Goal: Information Seeking & Learning: Learn about a topic

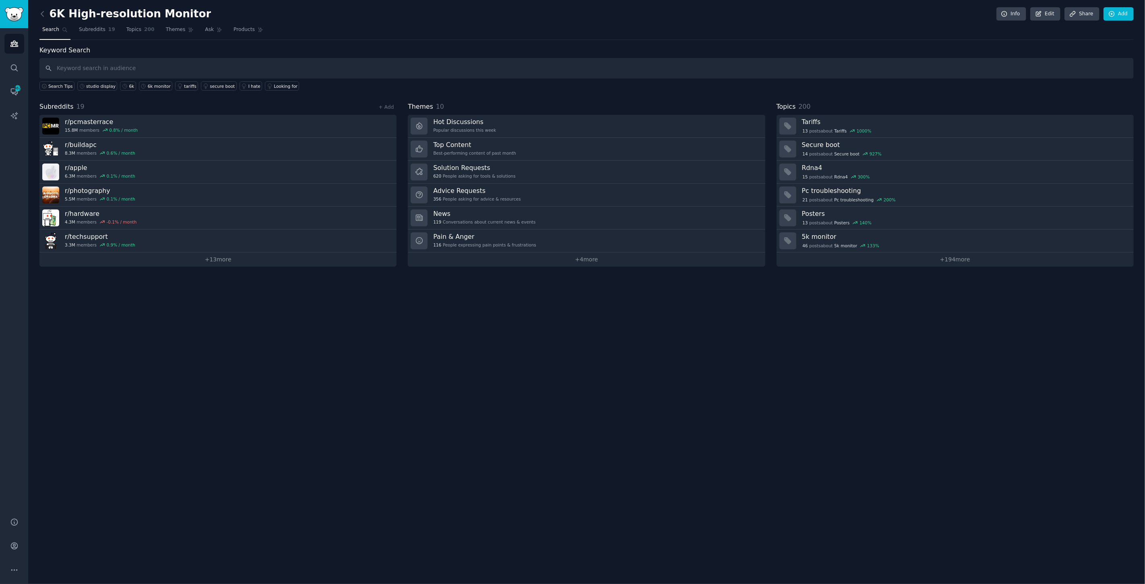
click at [581, 359] on div "6K High-resolution Monitor Info Edit Share Add Search Subreddits 19 Topics 200 …" at bounding box center [586, 292] width 1117 height 584
click at [176, 67] on input "text" at bounding box center [586, 68] width 1095 height 21
type input "thunderbolt 5 monitor"
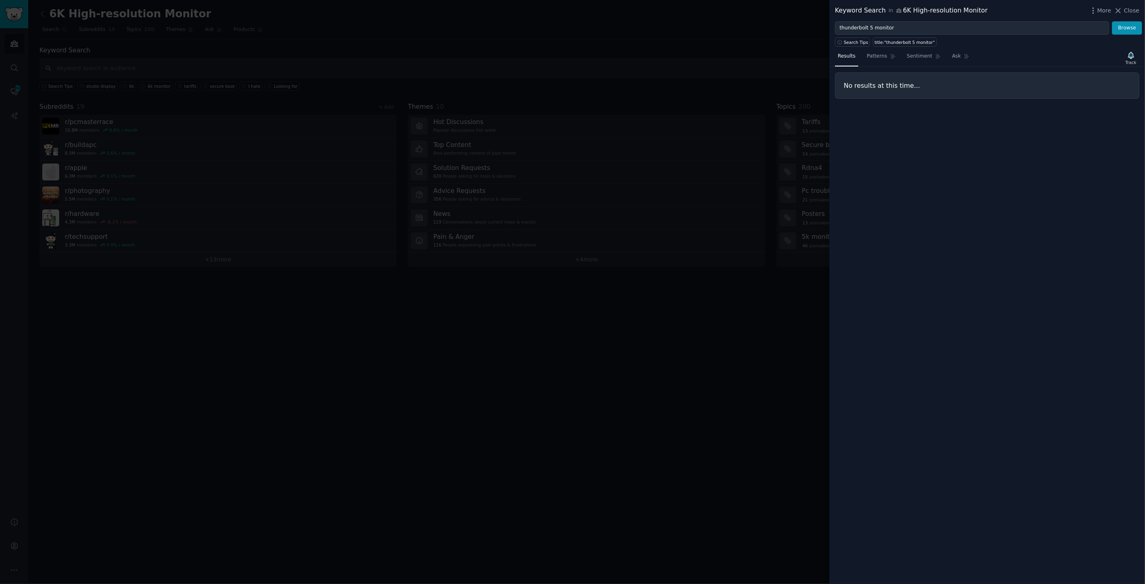
click at [242, 63] on div at bounding box center [572, 292] width 1145 height 584
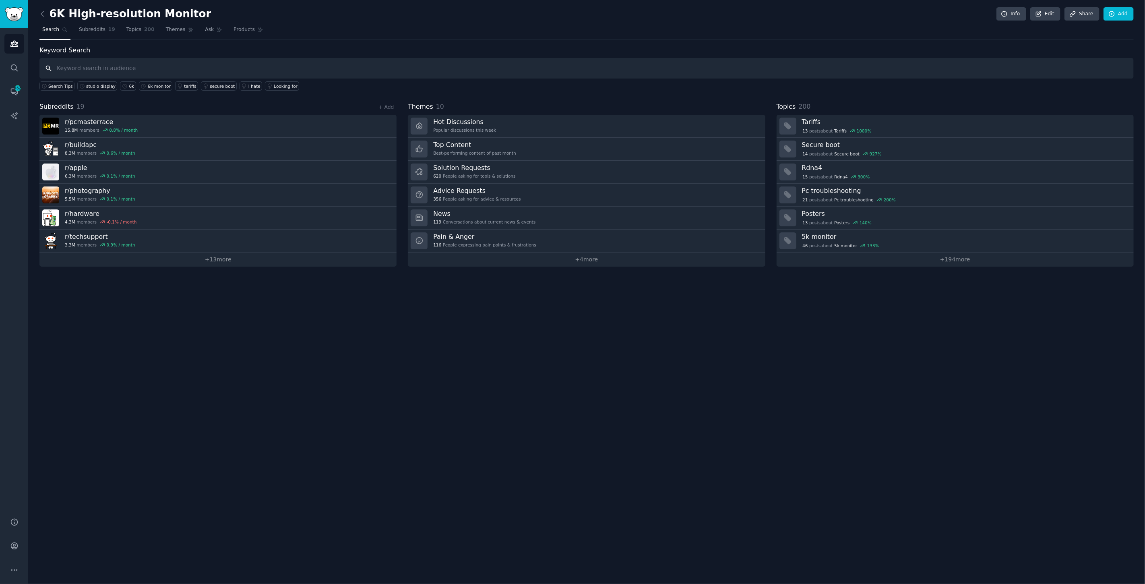
click at [201, 63] on input "text" at bounding box center [586, 68] width 1095 height 21
type input "thunderbolt5 monitor"
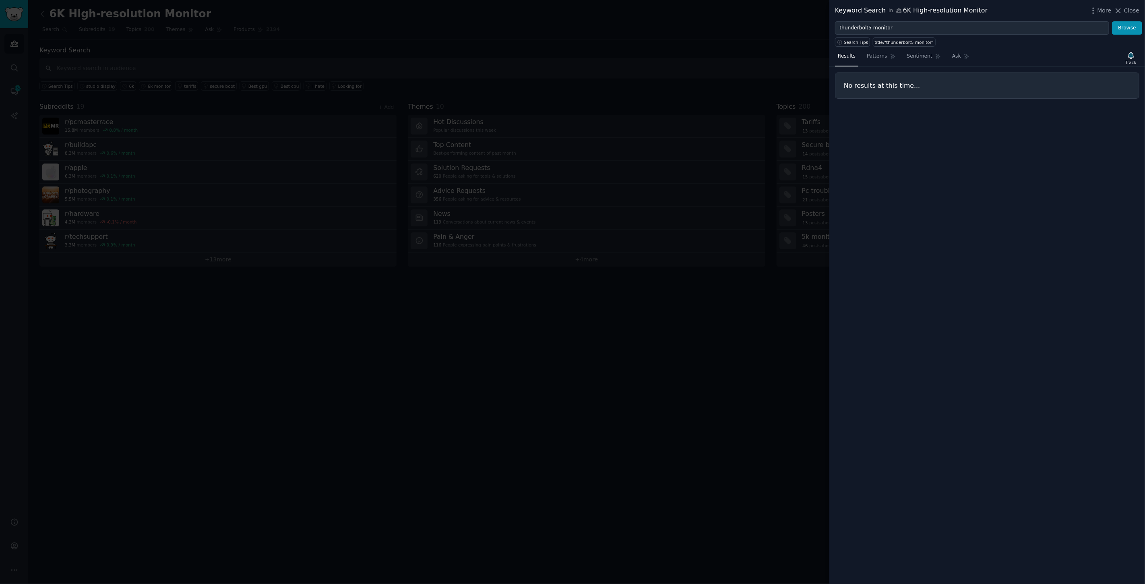
click at [201, 63] on div at bounding box center [572, 292] width 1145 height 584
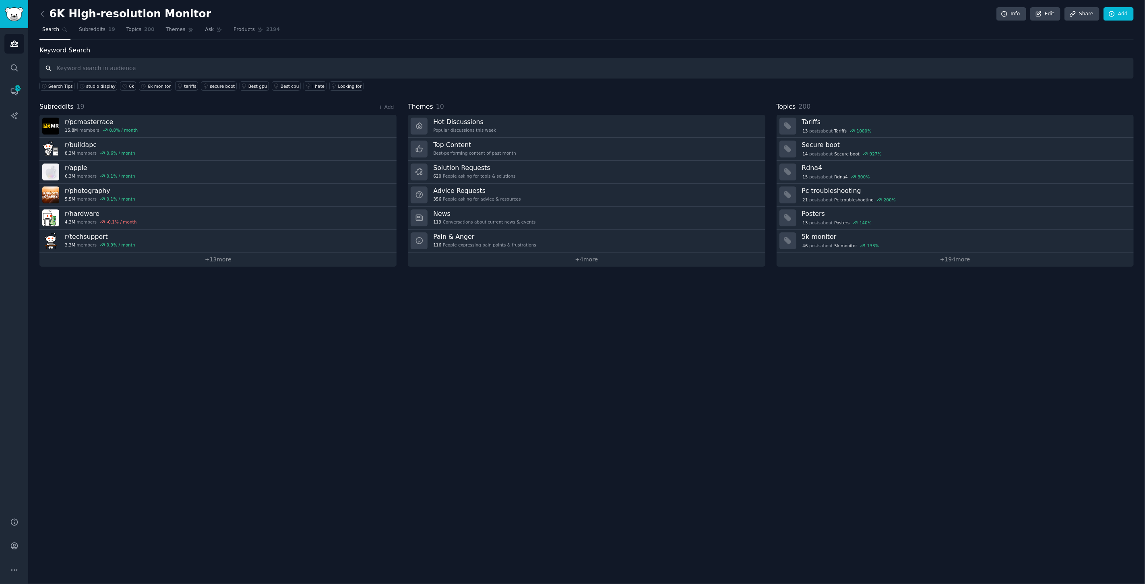
click at [196, 66] on input "text" at bounding box center [586, 68] width 1095 height 21
type input "t"
type input "tbt5 monitor"
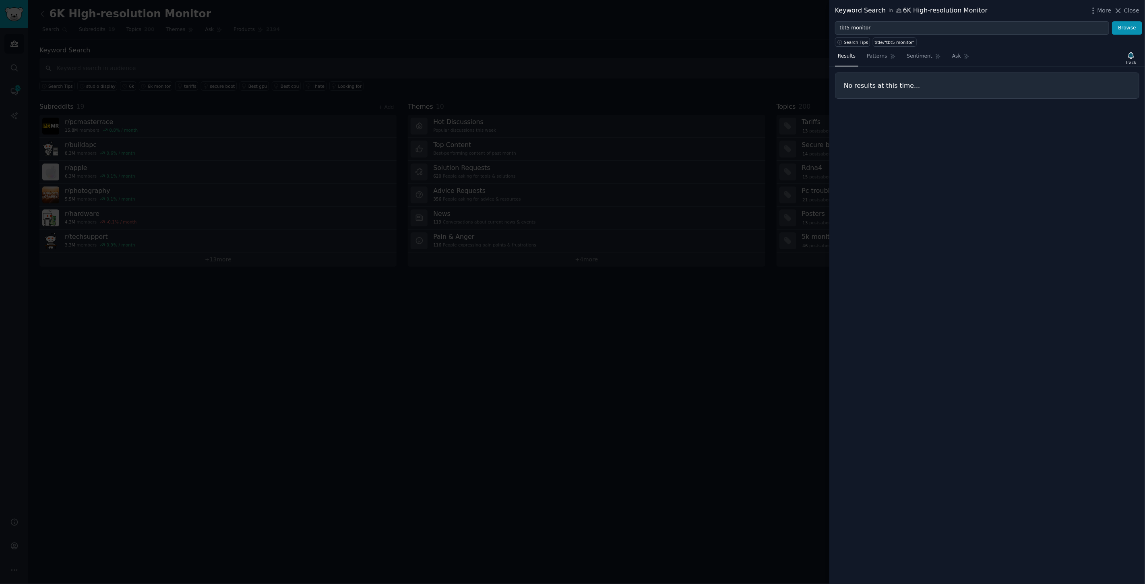
click at [196, 66] on div at bounding box center [572, 292] width 1145 height 584
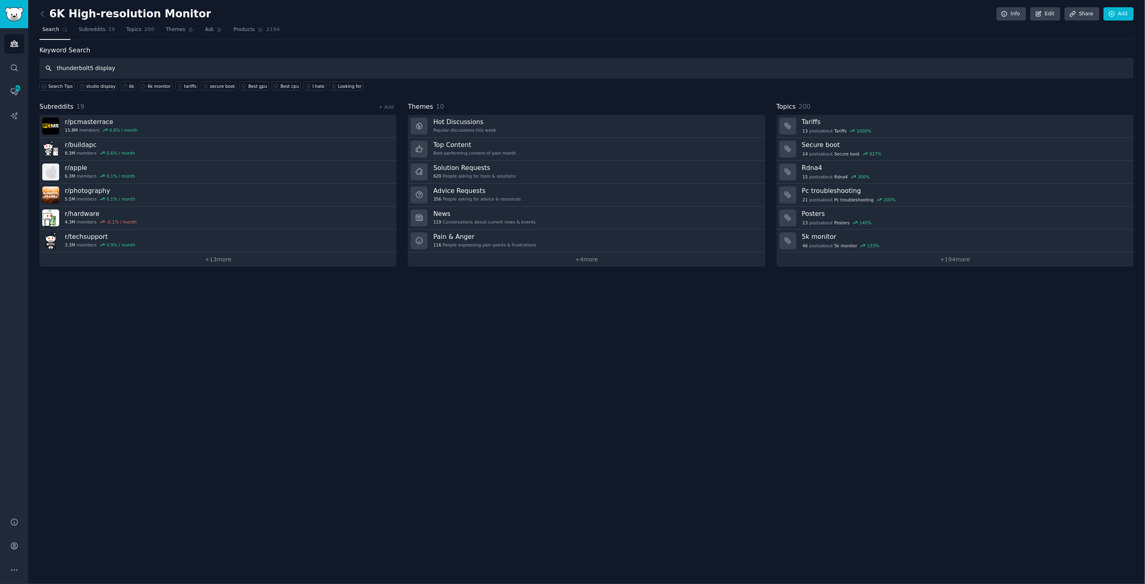
type input "thunderbolt5 display"
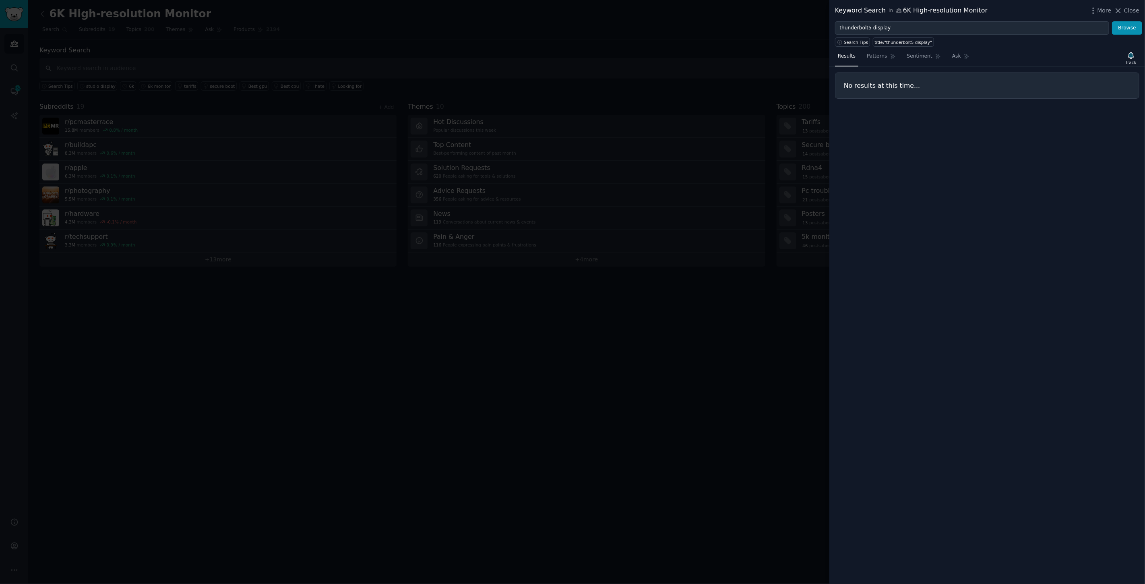
click at [192, 68] on div at bounding box center [572, 292] width 1145 height 584
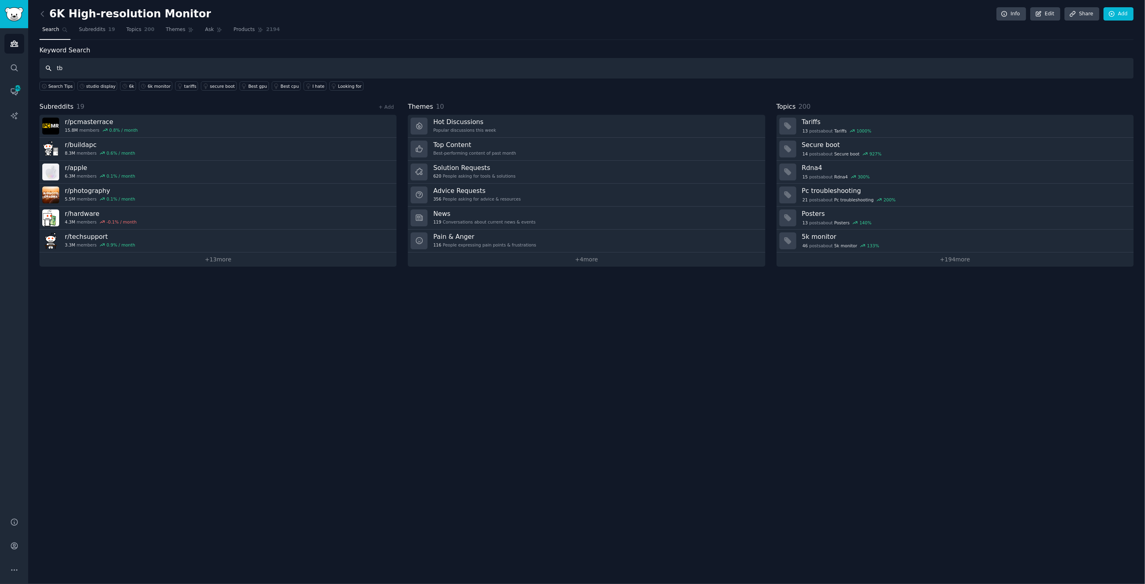
type input "t"
type input "thunderbolt 5 display"
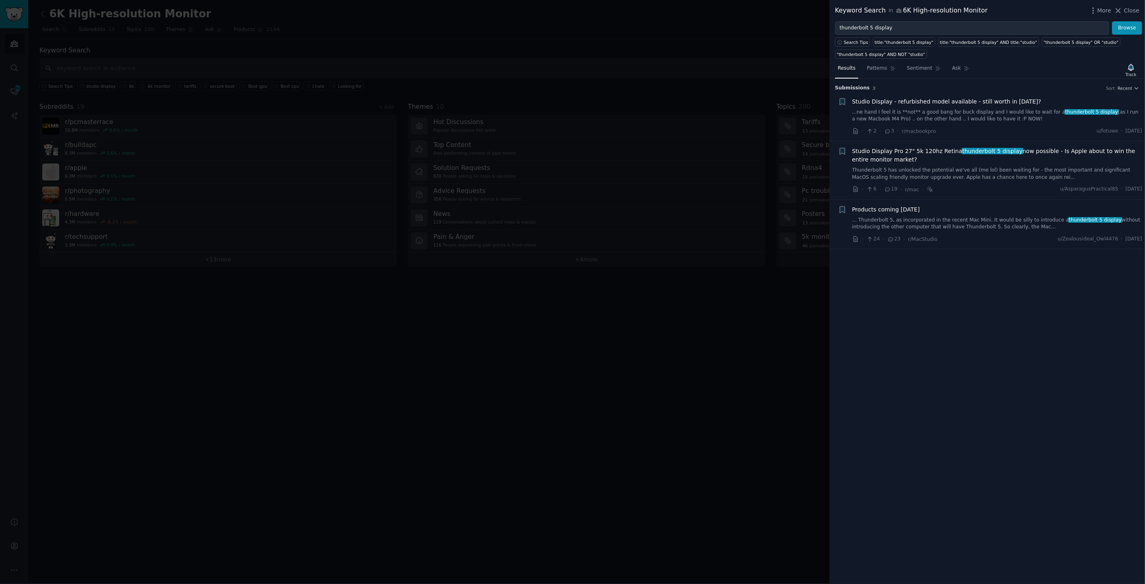
click at [1130, 4] on div "Keyword Search in 6K High-resolution Monitor More Close" at bounding box center [988, 10] width 316 height 21
click at [1129, 7] on span "Close" at bounding box center [1131, 10] width 15 height 8
